Goal: Information Seeking & Learning: Learn about a topic

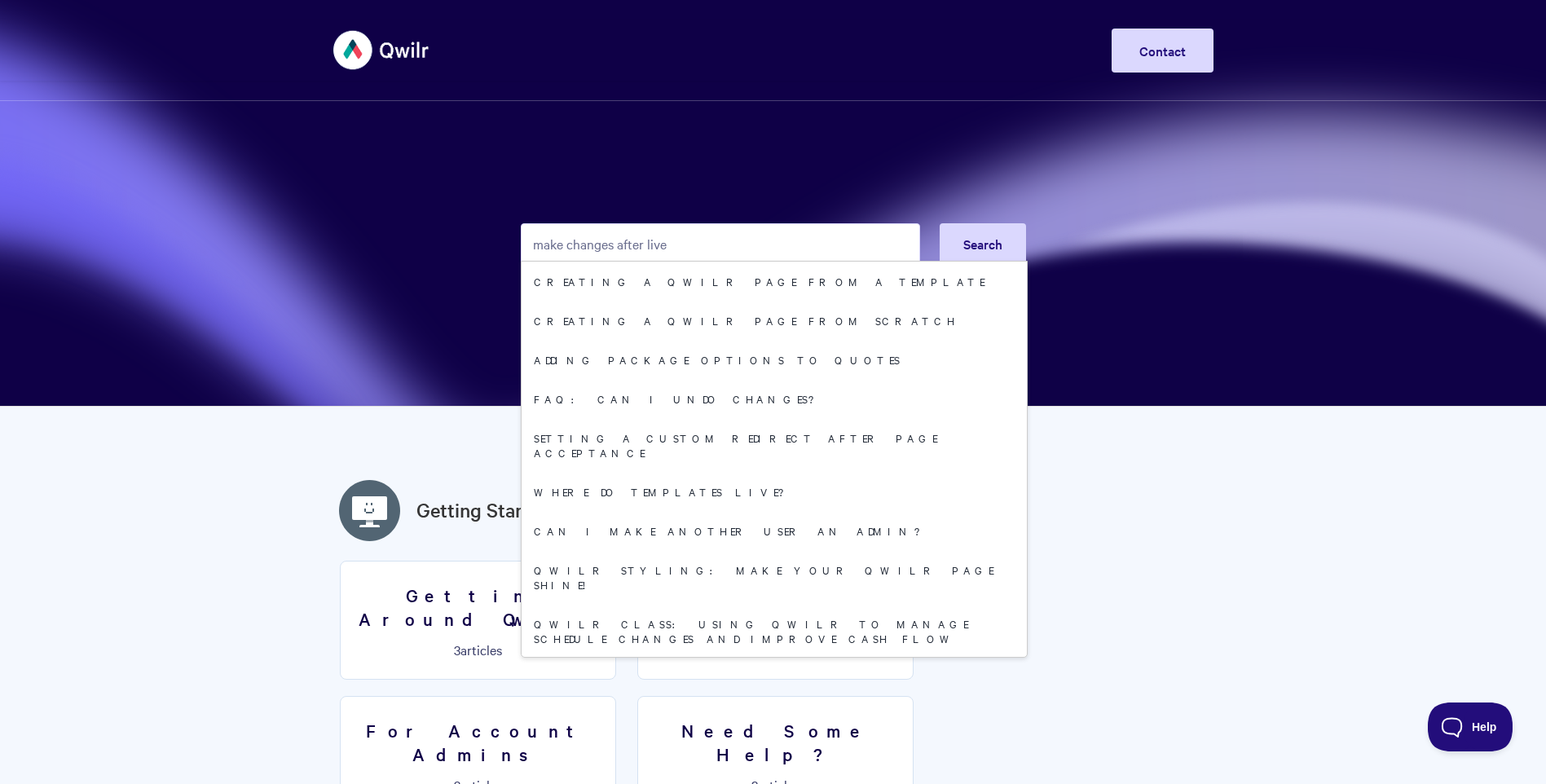
type input "make changes after live"
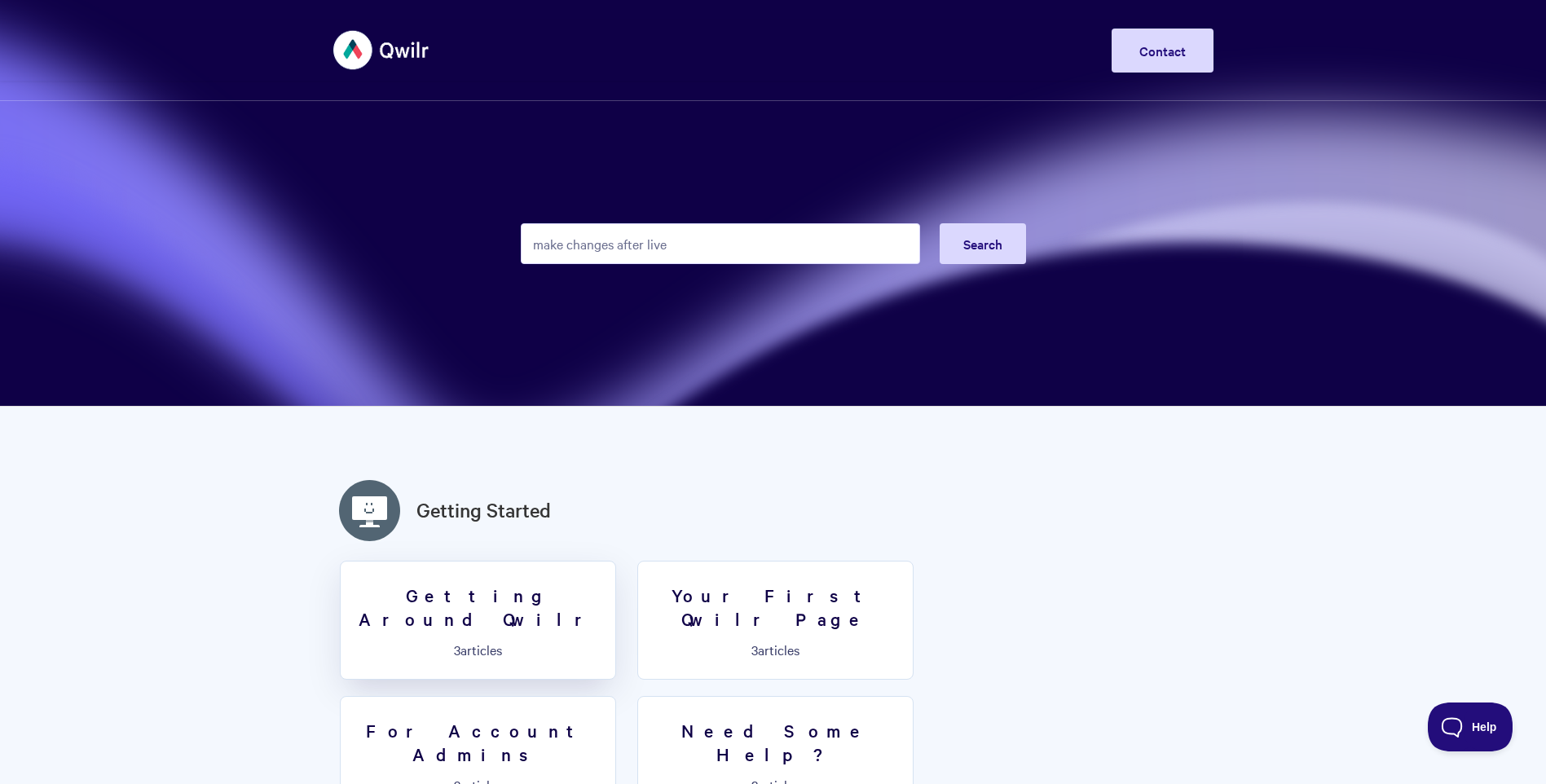
click at [485, 593] on h3 "Getting Around Qwilr" at bounding box center [478, 607] width 255 height 46
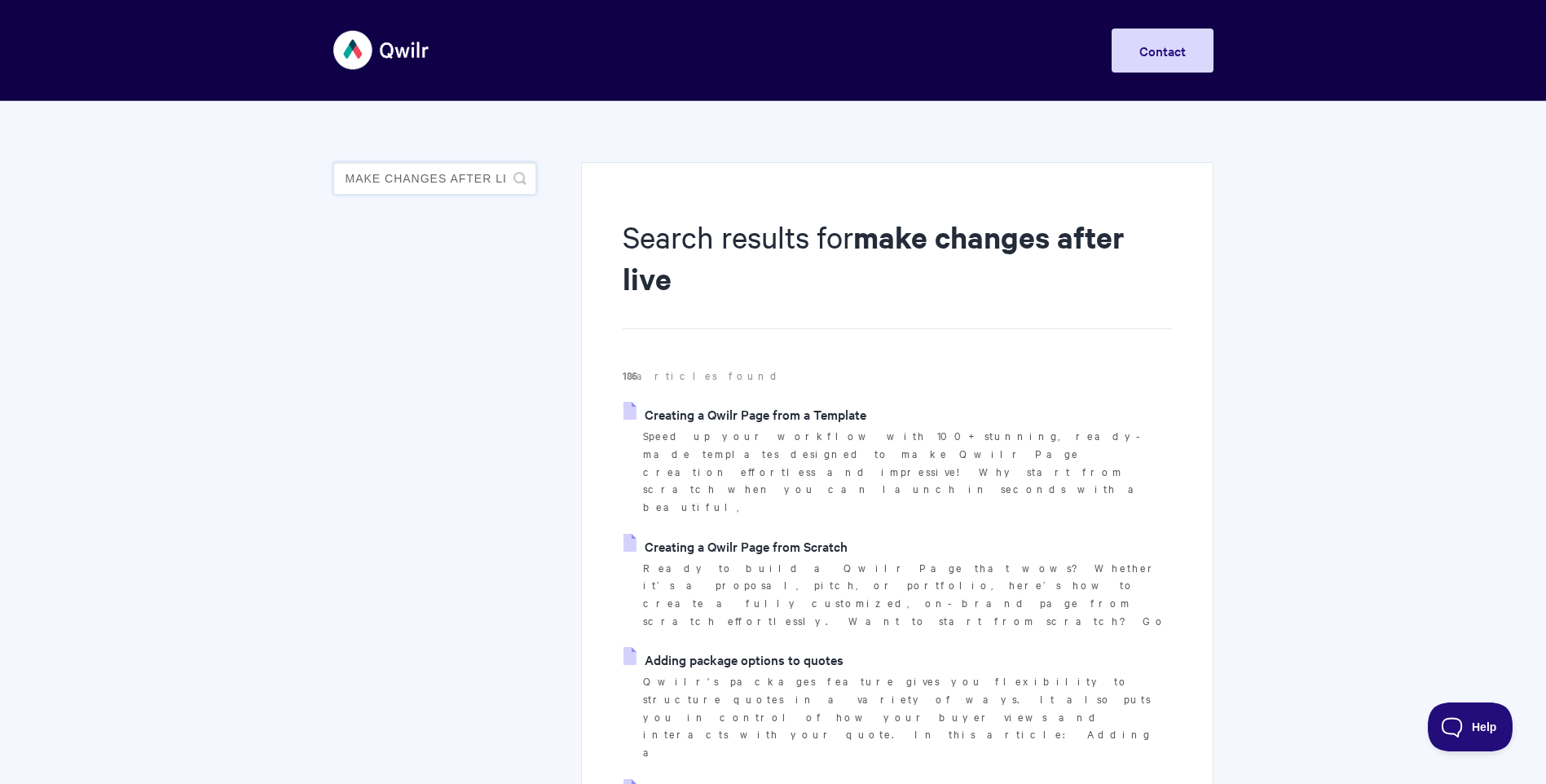
click at [449, 182] on input "make changes after live" at bounding box center [435, 179] width 203 height 33
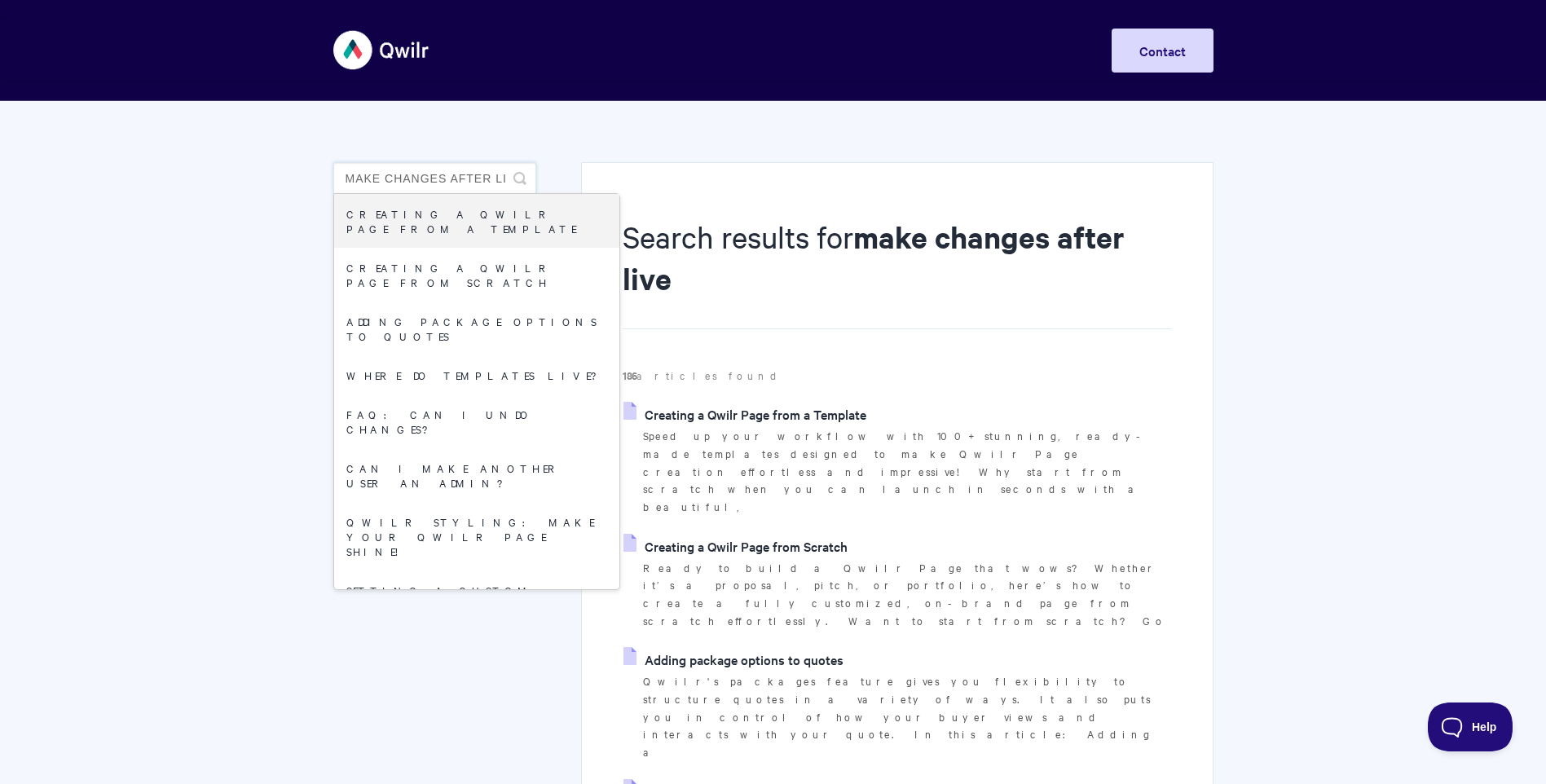
click at [496, 178] on input "make changes after live" at bounding box center [435, 179] width 203 height 33
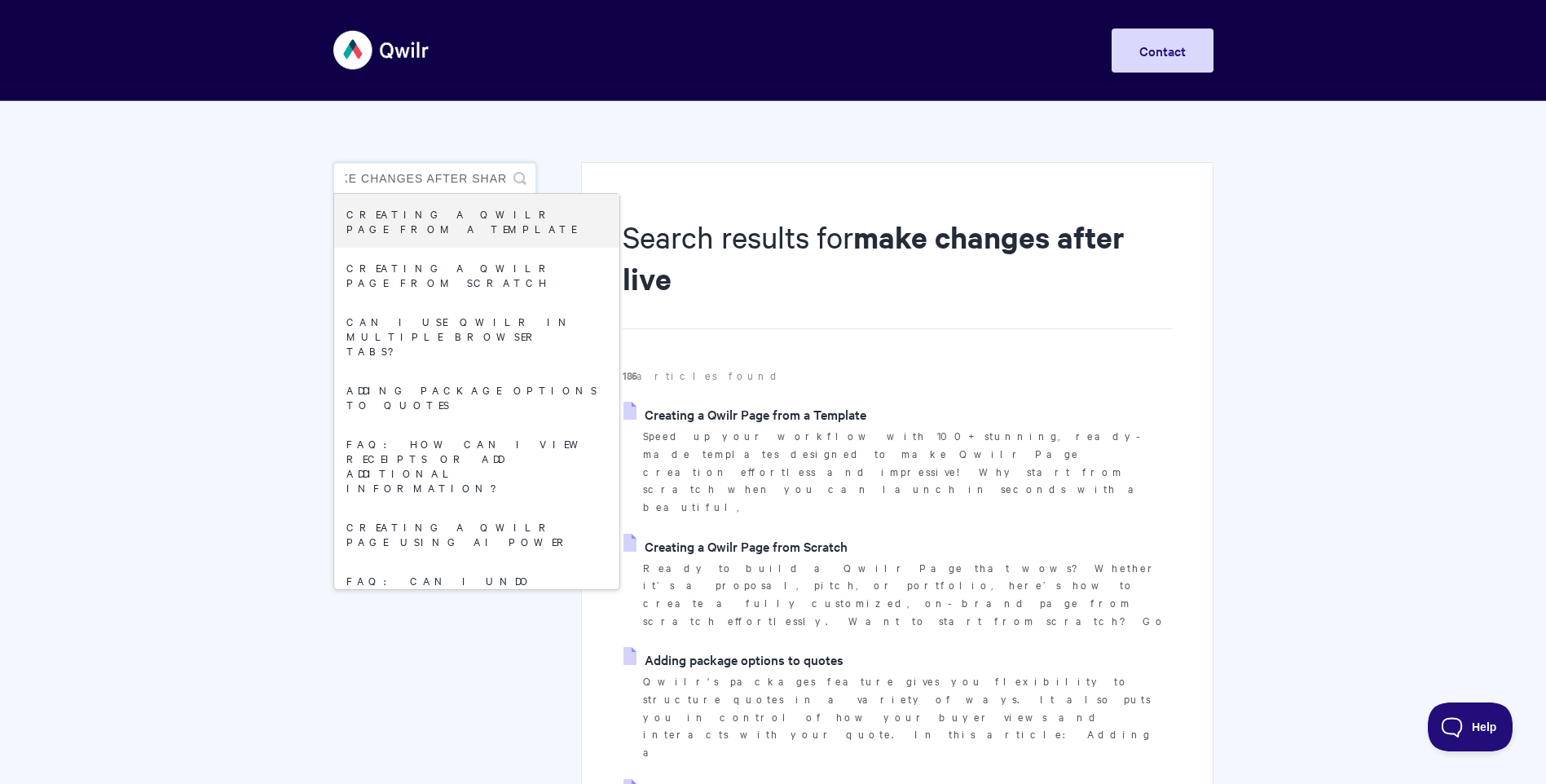
scroll to position [0, 32]
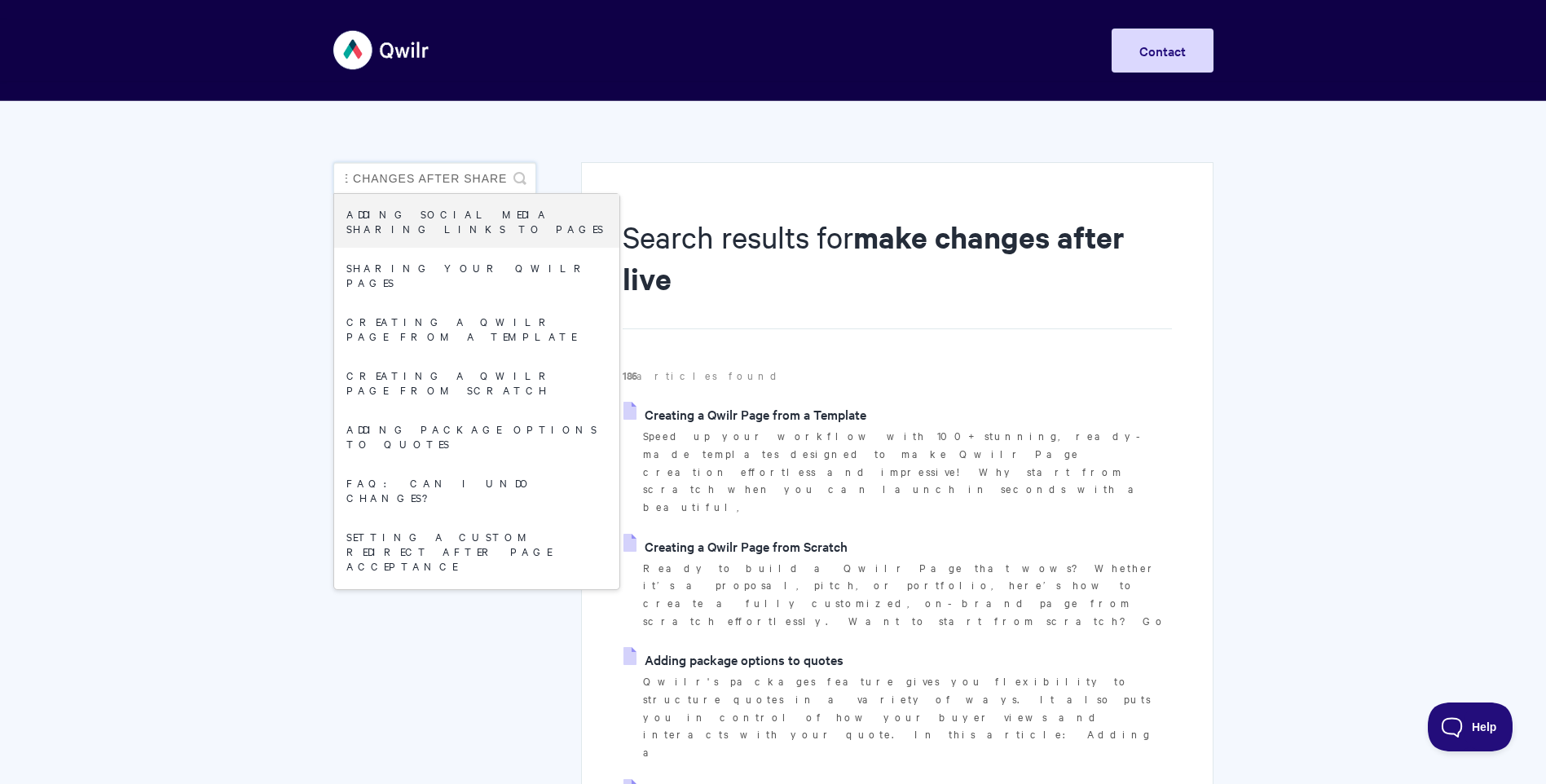
type input "make changes after share"
drag, startPoint x: 345, startPoint y: 179, endPoint x: 657, endPoint y: 214, distance: 314.0
click at [1471, 725] on span "Help" at bounding box center [1464, 724] width 85 height 12
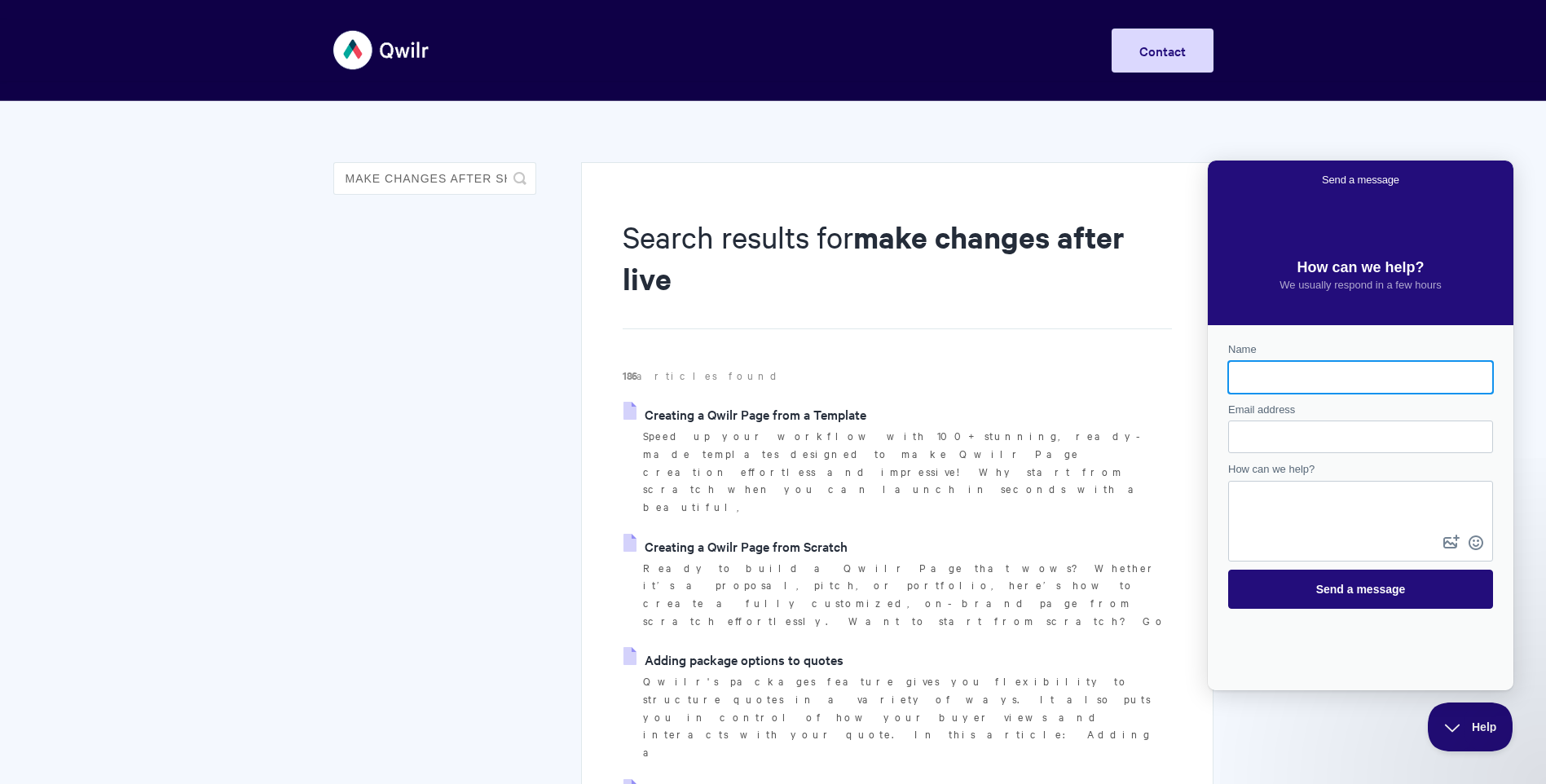
scroll to position [0, 0]
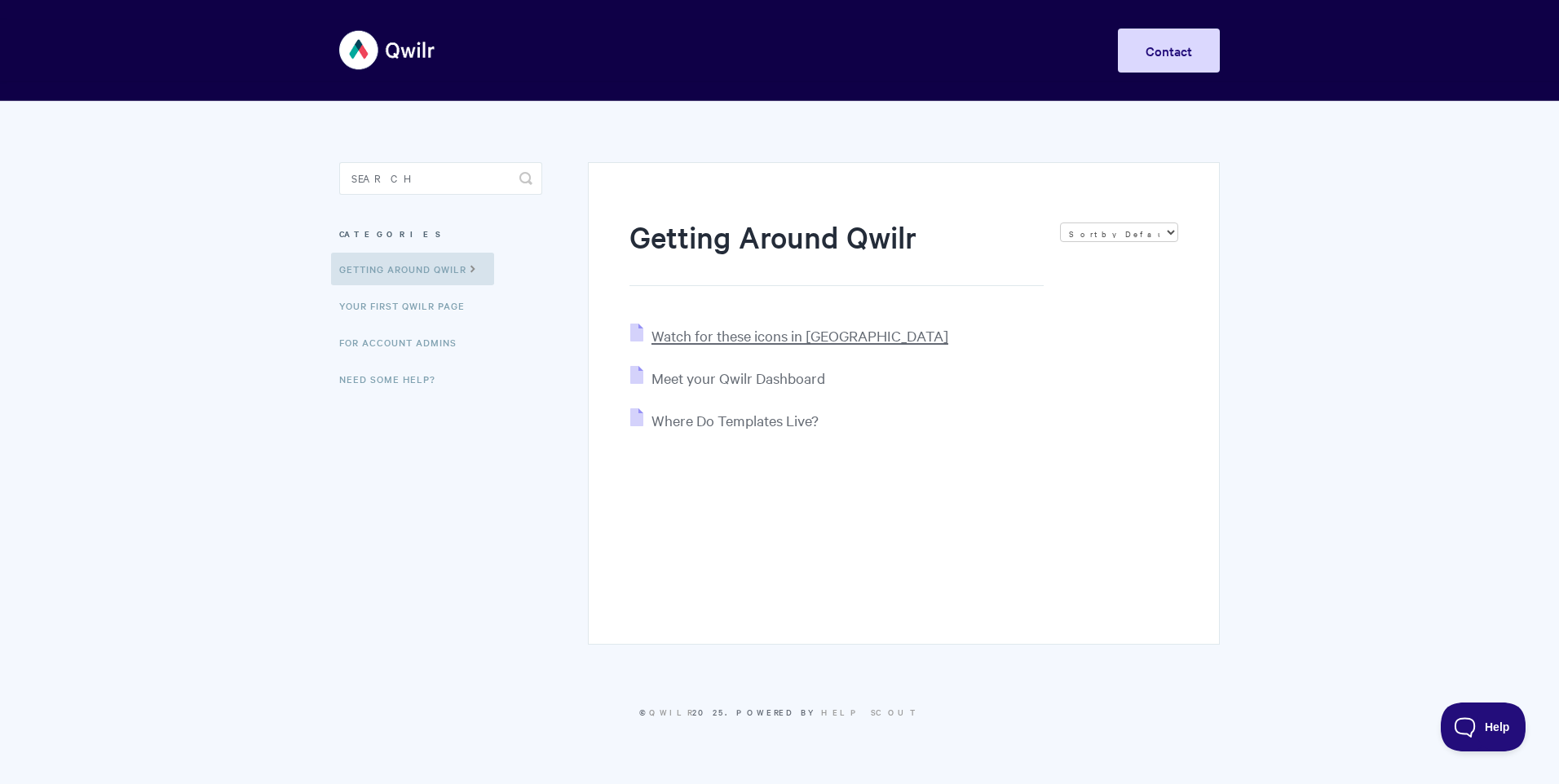
click at [690, 335] on span "Watch for these icons in [GEOGRAPHIC_DATA]" at bounding box center [799, 335] width 296 height 19
click at [726, 381] on span "Meet your Qwilr Dashboard" at bounding box center [738, 377] width 173 height 19
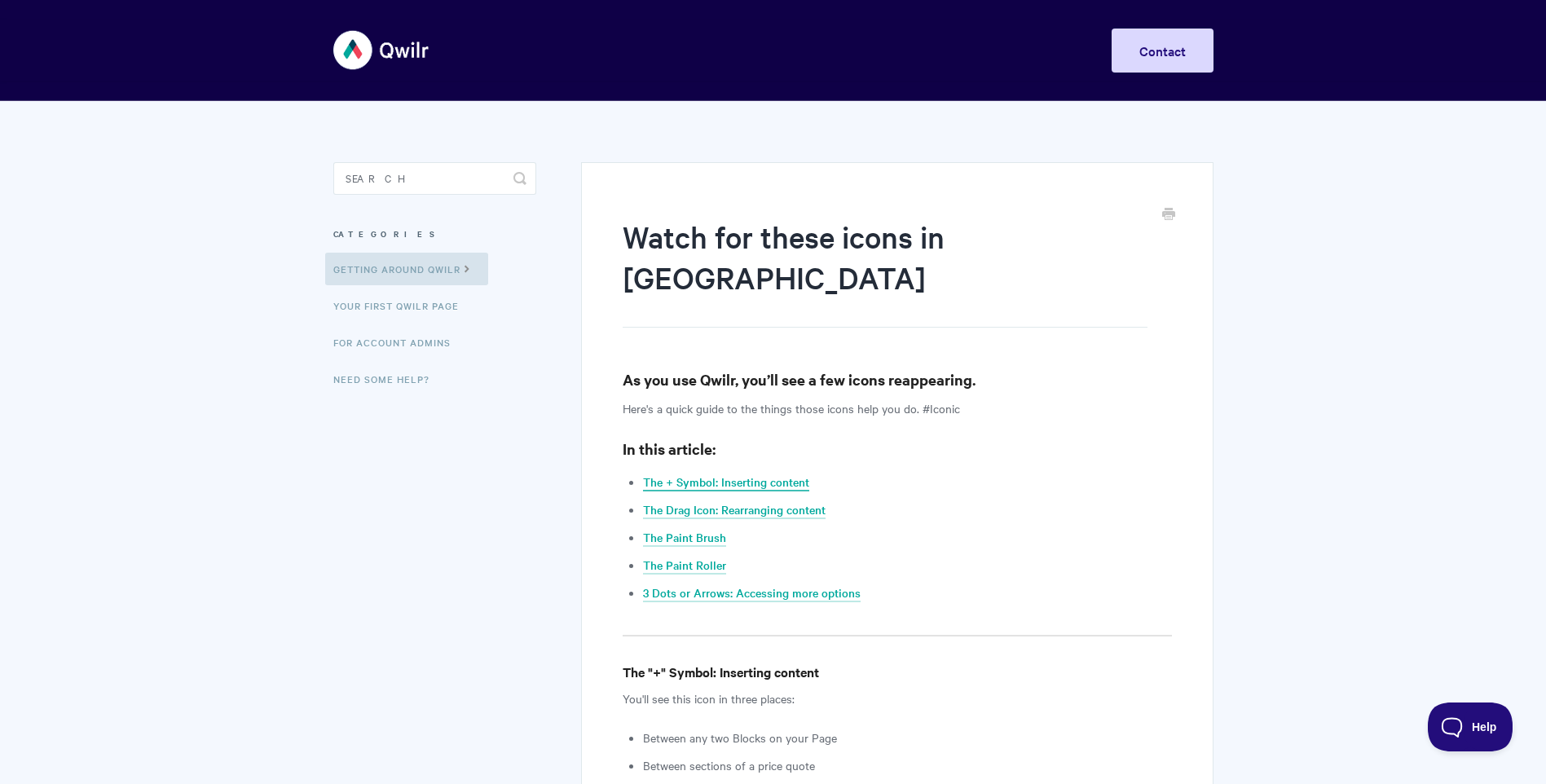
click at [679, 474] on link "The + Symbol: Inserting content" at bounding box center [726, 483] width 166 height 18
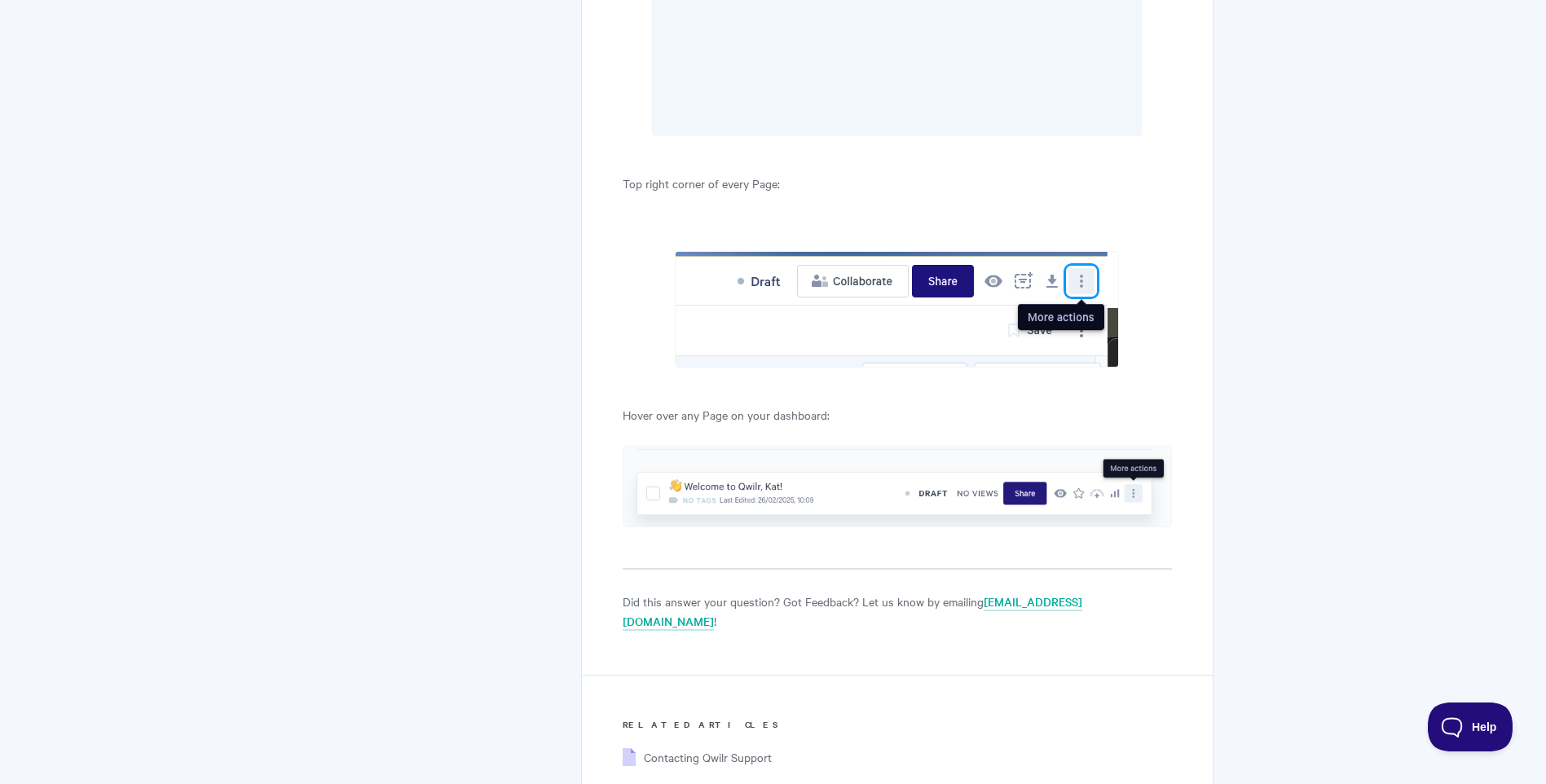
scroll to position [5131, 0]
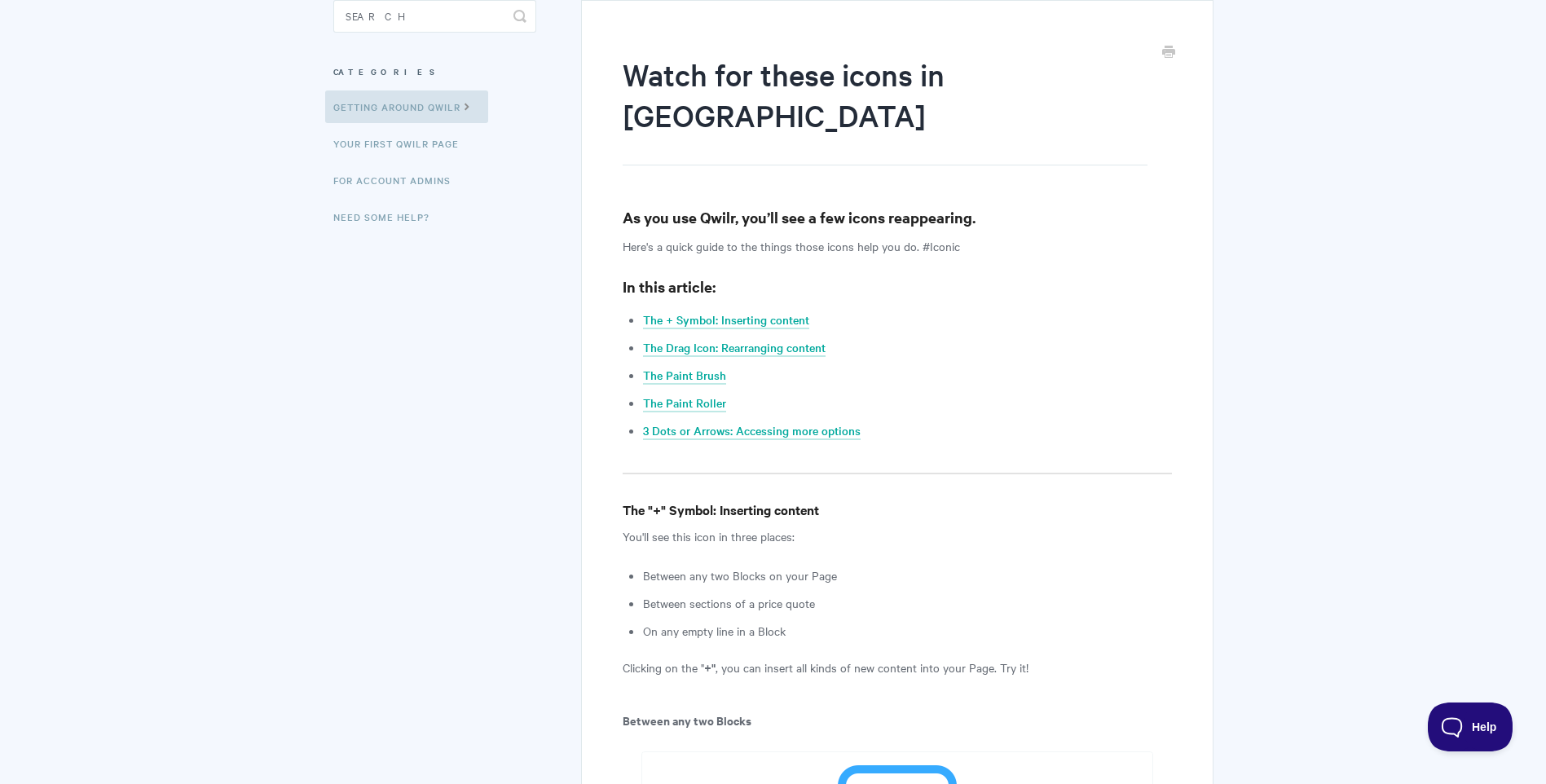
scroll to position [408, 0]
